Goal: Task Accomplishment & Management: Use online tool/utility

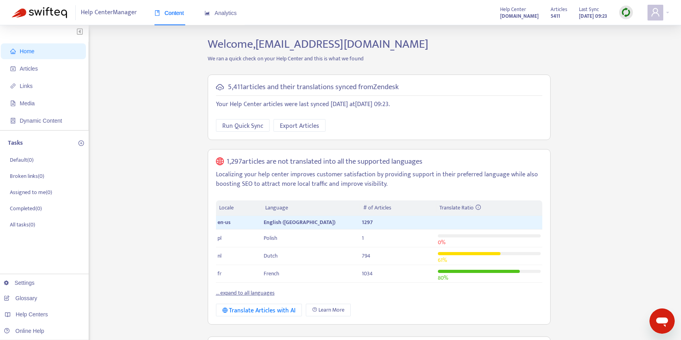
click at [621, 89] on div "Home Articles Links Media Dynamic Content Tasks Default ( 0 ) Broken links ( 0 …" at bounding box center [341, 315] width 658 height 557
click at [46, 71] on span "Articles" at bounding box center [44, 69] width 69 height 16
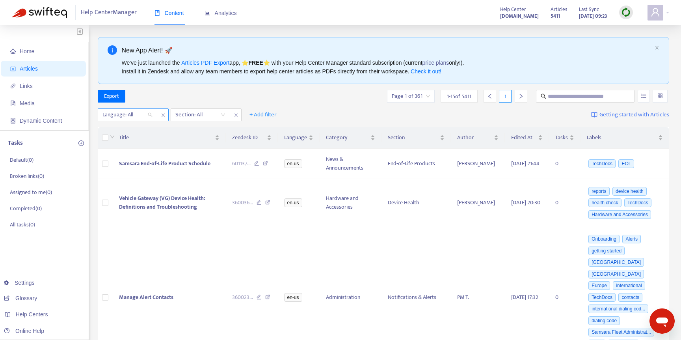
click at [150, 113] on div "Language: All" at bounding box center [127, 115] width 59 height 12
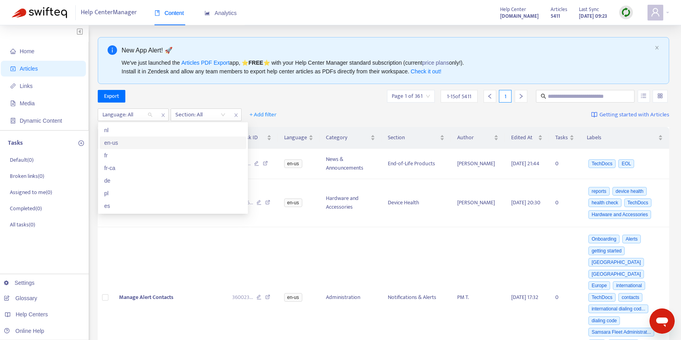
click at [135, 142] on div "en-us" at bounding box center [172, 142] width 137 height 9
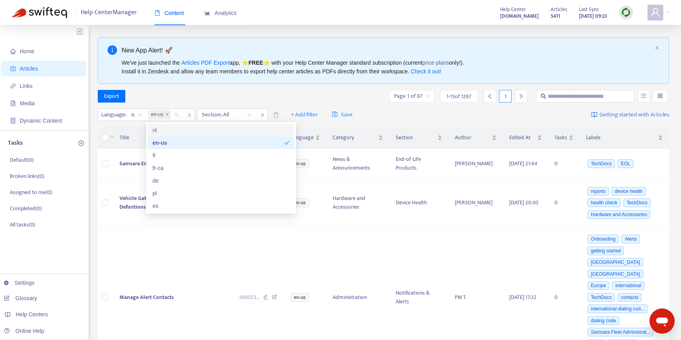
click at [184, 91] on div "Export Page 1 of 87 1 - 15 of 1297 1" at bounding box center [384, 96] width 572 height 13
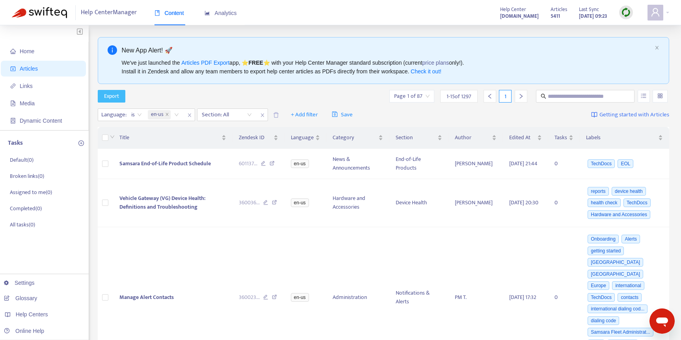
click at [108, 92] on span "Export" at bounding box center [111, 96] width 15 height 9
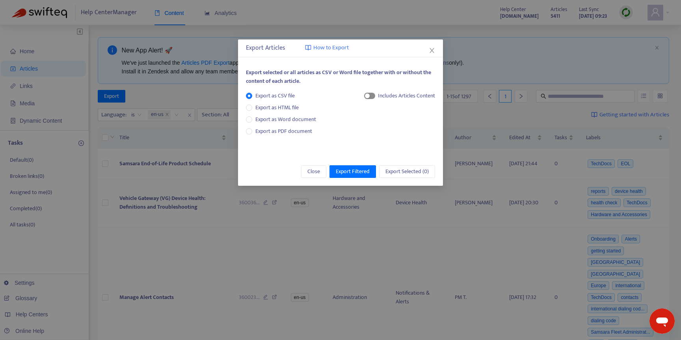
click at [367, 93] on div "button" at bounding box center [367, 95] width 5 height 5
click at [359, 172] on span "Export Filtered" at bounding box center [353, 171] width 34 height 9
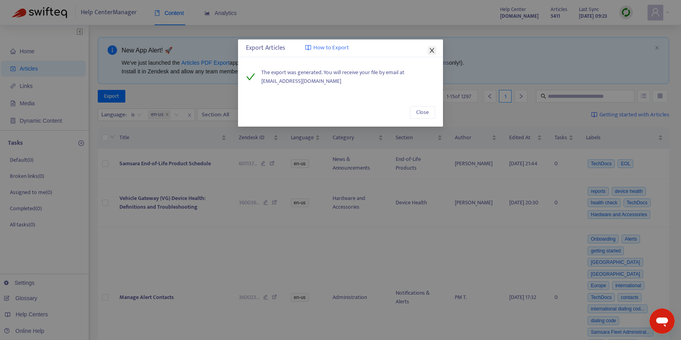
click at [432, 51] on icon "close" at bounding box center [432, 50] width 6 height 6
